Goal: Book appointment/travel/reservation

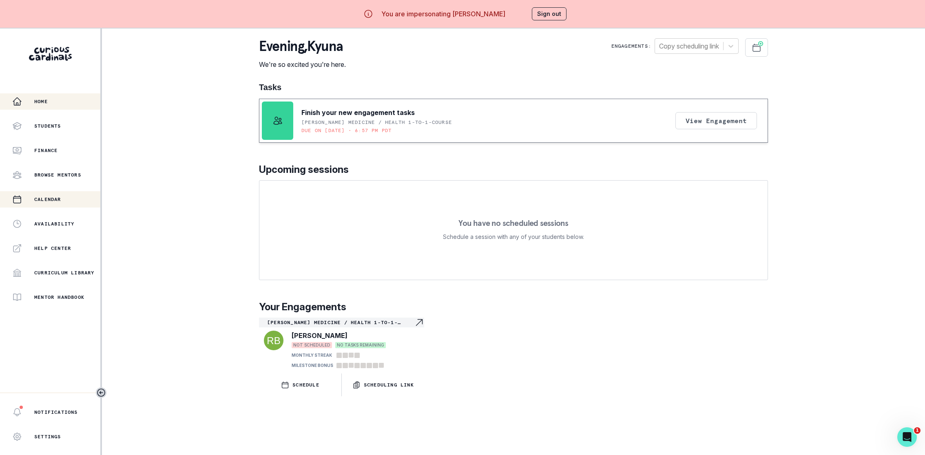
click at [57, 195] on div "Calendar" at bounding box center [56, 199] width 88 height 10
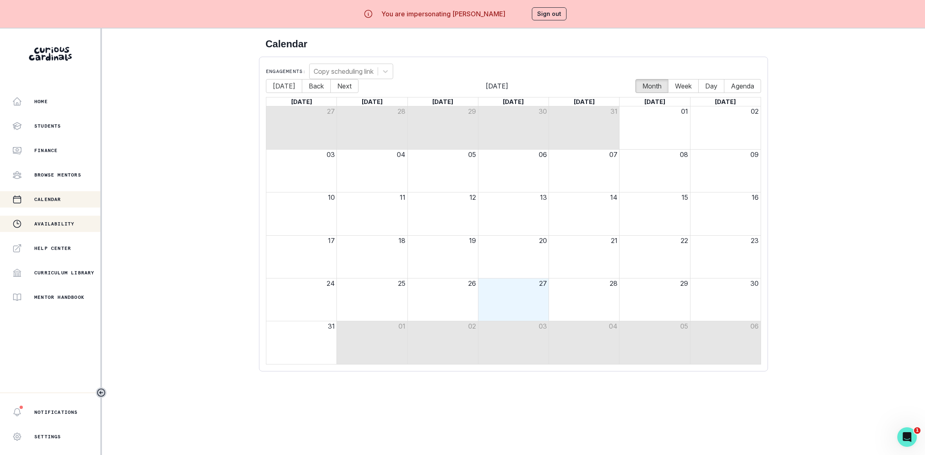
click at [54, 221] on p "Availability" at bounding box center [54, 224] width 40 height 7
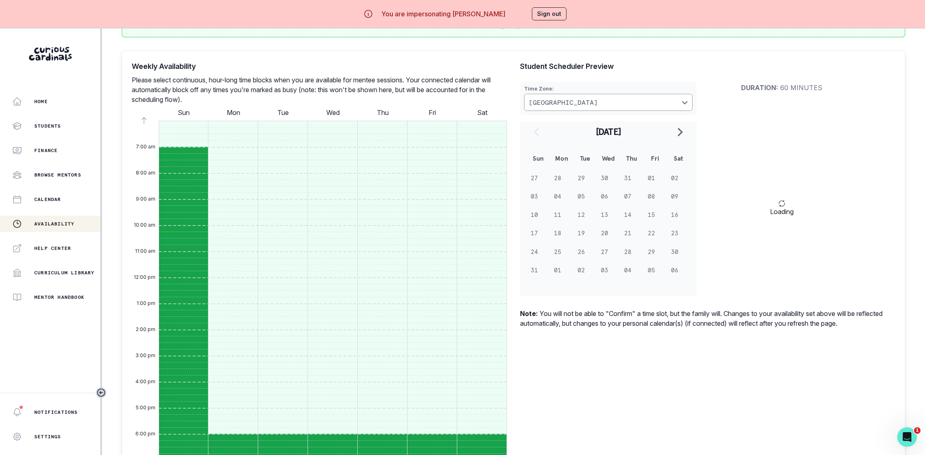
scroll to position [165, 0]
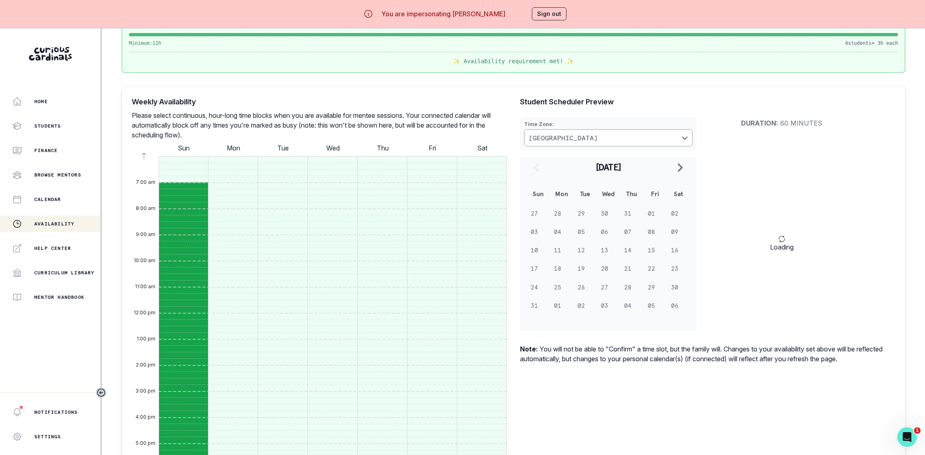
click at [601, 274] on td "20" at bounding box center [608, 268] width 23 height 18
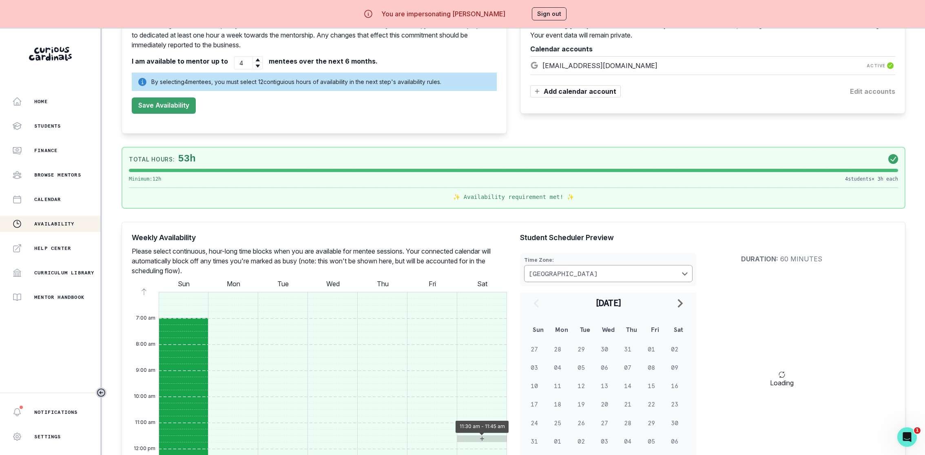
scroll to position [97, 0]
